Goal: Task Accomplishment & Management: Complete application form

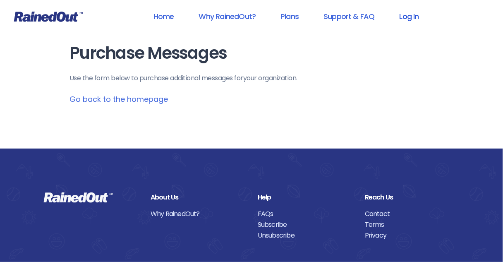
click at [407, 17] on link "Log In" at bounding box center [409, 16] width 41 height 19
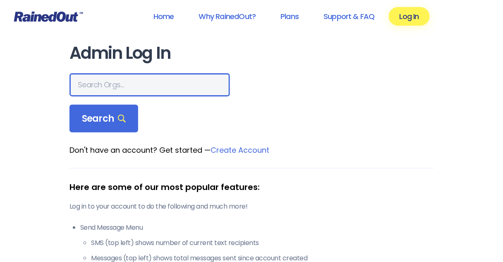
click at [99, 86] on input "text" at bounding box center [150, 84] width 161 height 23
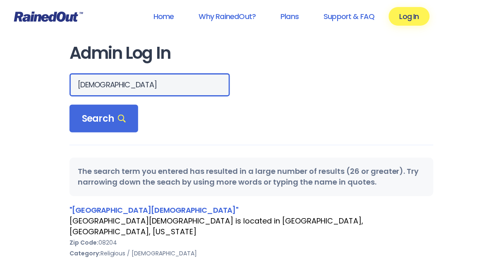
drag, startPoint x: 159, startPoint y: 82, endPoint x: 66, endPoint y: 92, distance: 93.7
type input "[DEMOGRAPHIC_DATA]"
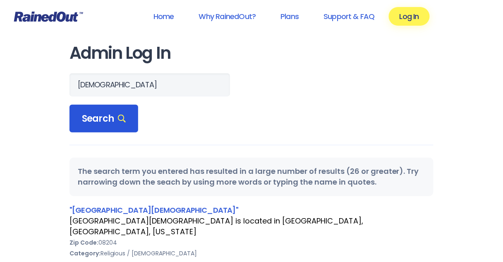
click at [88, 116] on span "Search" at bounding box center [104, 119] width 44 height 12
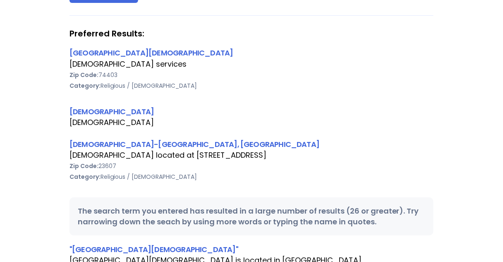
scroll to position [132, 0]
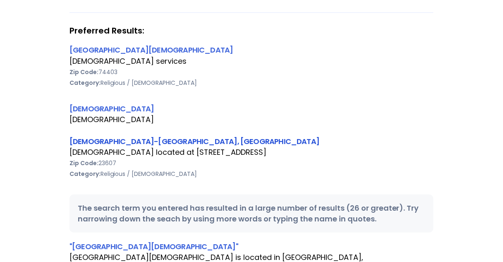
click at [116, 141] on link "[DEMOGRAPHIC_DATA]-[GEOGRAPHIC_DATA], [GEOGRAPHIC_DATA]" at bounding box center [195, 141] width 250 height 10
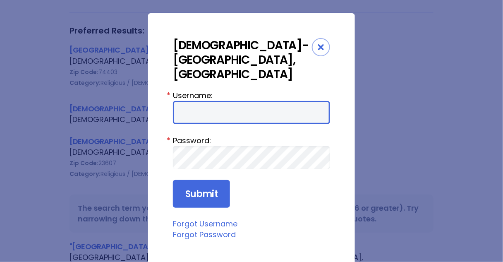
type input "Preston954"
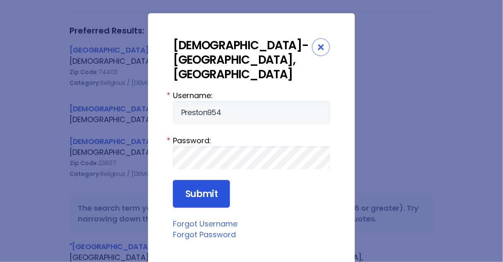
click at [186, 182] on input "Submit" at bounding box center [201, 194] width 57 height 28
